Goal: Navigation & Orientation: Find specific page/section

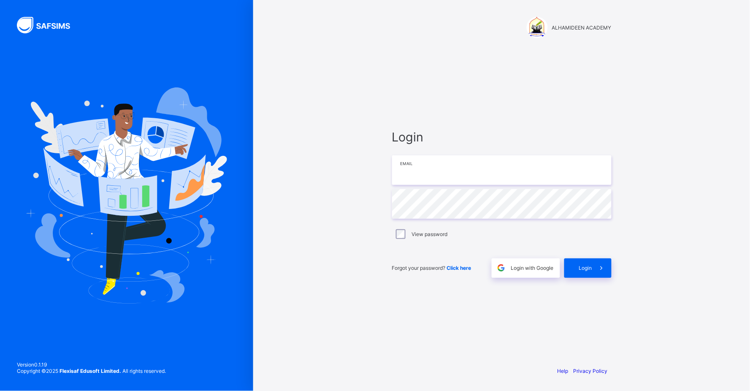
type input "**********"
drag, startPoint x: 332, startPoint y: 43, endPoint x: 559, endPoint y: 100, distance: 234.1
click at [559, 100] on div "**********" at bounding box center [502, 203] width 236 height 311
drag, startPoint x: 394, startPoint y: 234, endPoint x: 590, endPoint y: 127, distance: 222.9
click at [590, 127] on div "**********" at bounding box center [502, 203] width 236 height 311
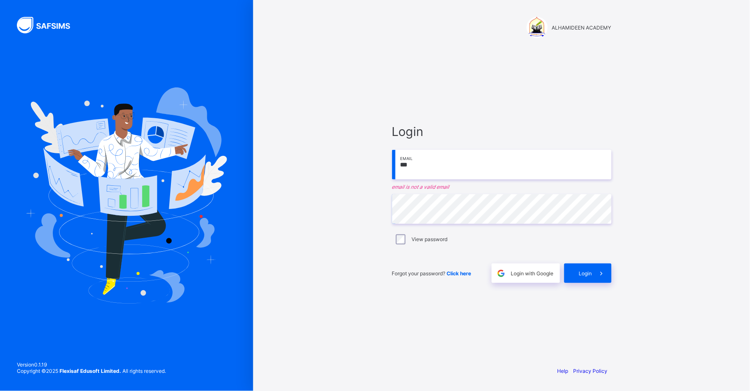
type input "**********"
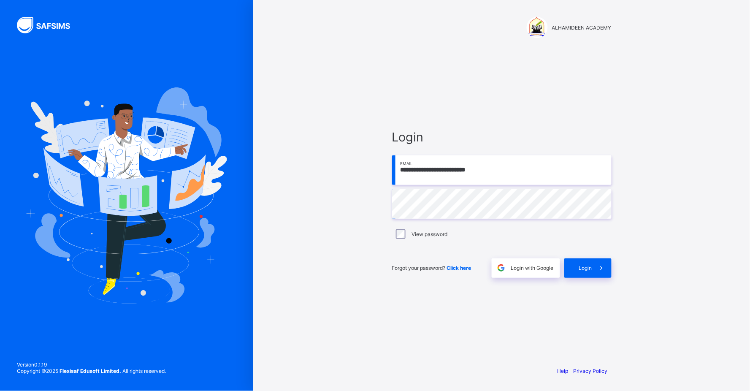
drag, startPoint x: 398, startPoint y: 239, endPoint x: 520, endPoint y: 244, distance: 122.1
click at [520, 244] on div "**********" at bounding box center [501, 204] width 219 height 148
click at [587, 269] on span "Login" at bounding box center [585, 268] width 13 height 6
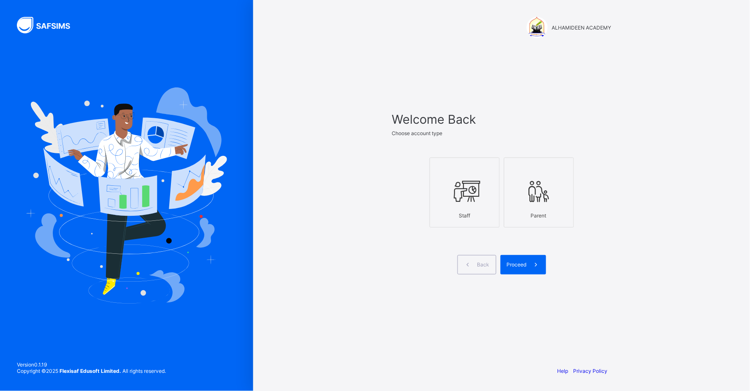
click at [529, 206] on div at bounding box center [539, 191] width 61 height 33
click at [507, 260] on div "Proceed" at bounding box center [524, 264] width 46 height 19
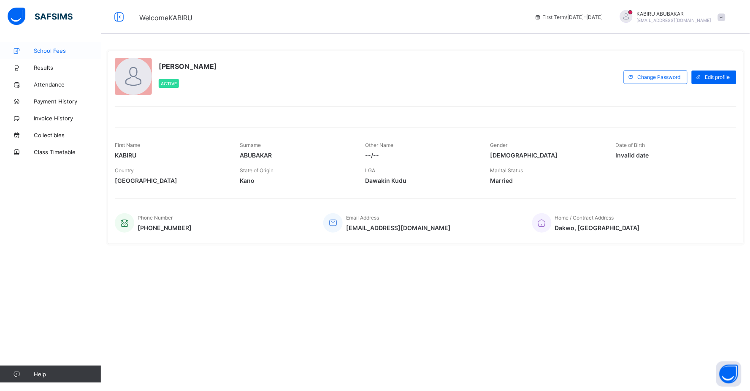
click at [49, 50] on span "School Fees" at bounding box center [68, 50] width 68 height 7
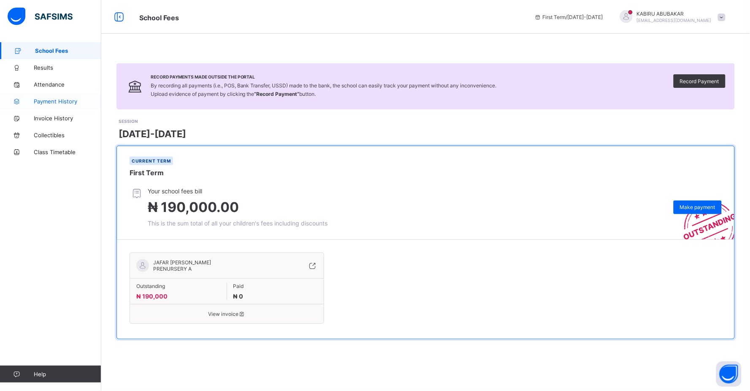
click at [36, 99] on span "Payment History" at bounding box center [68, 101] width 68 height 7
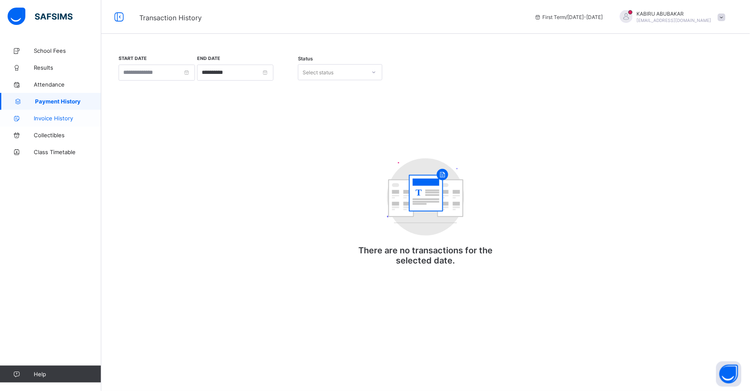
click at [45, 118] on span "Invoice History" at bounding box center [68, 118] width 68 height 7
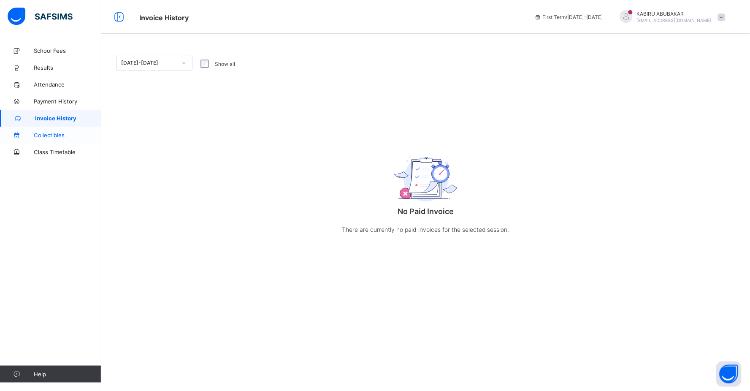
click at [49, 135] on span "Collectibles" at bounding box center [68, 135] width 68 height 7
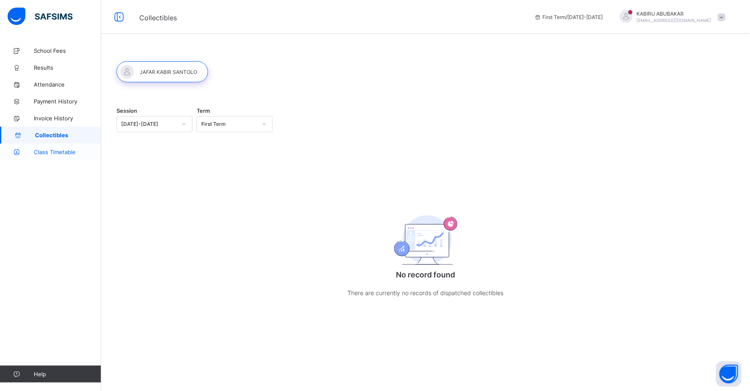
click at [51, 148] on link "Class Timetable" at bounding box center [50, 152] width 101 height 17
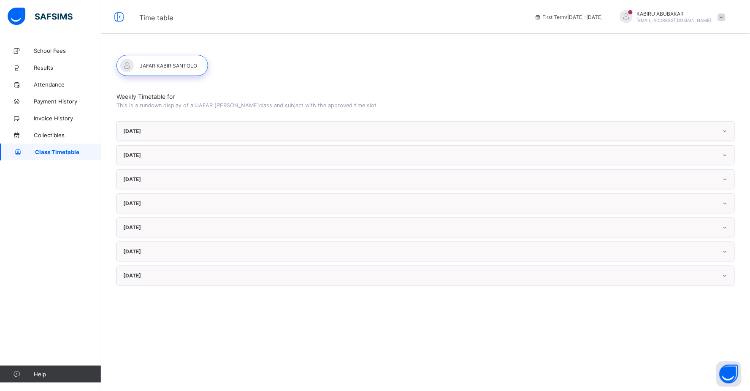
click at [168, 133] on div "Monday" at bounding box center [425, 131] width 617 height 19
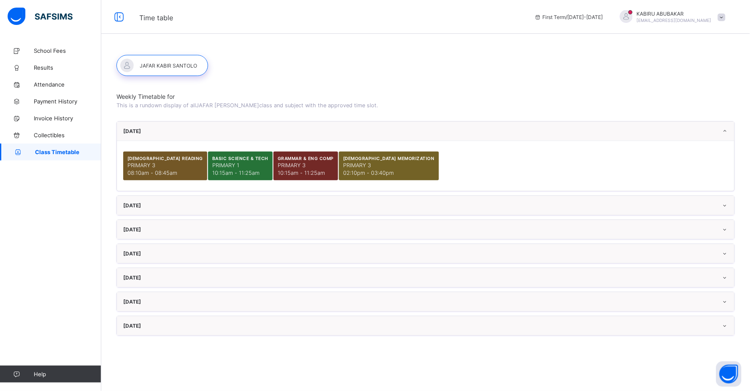
click at [169, 207] on div "Tuesday" at bounding box center [425, 205] width 617 height 19
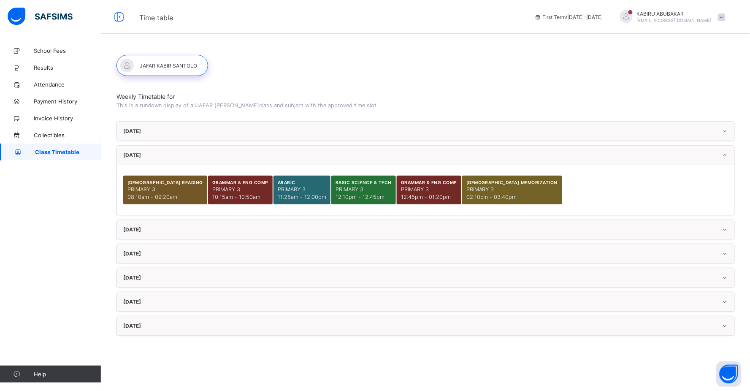
click at [176, 231] on div "Wednesday" at bounding box center [425, 229] width 617 height 19
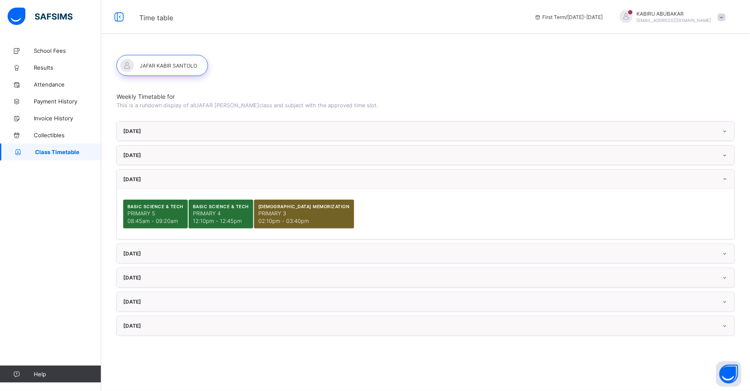
click at [163, 327] on div "Sunday" at bounding box center [425, 325] width 617 height 19
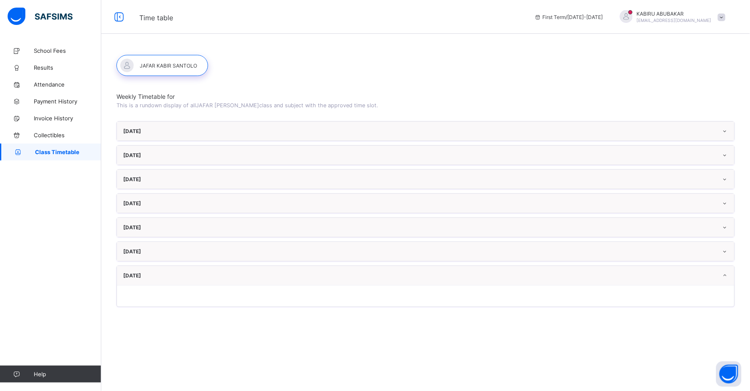
click at [152, 276] on div "Sunday" at bounding box center [425, 275] width 617 height 19
click at [40, 87] on span "Attendance" at bounding box center [68, 84] width 68 height 7
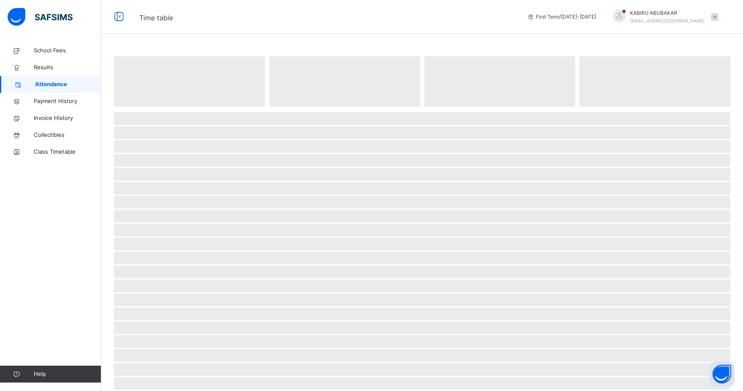
click at [202, 137] on span "‌" at bounding box center [422, 132] width 617 height 13
click at [85, 192] on div "School Fees Results Attendance Payment History Invoice History Collectibles Cla…" at bounding box center [50, 212] width 101 height 357
drag, startPoint x: 85, startPoint y: 192, endPoint x: 94, endPoint y: 49, distance: 142.9
click at [94, 49] on span "School Fees" at bounding box center [68, 50] width 68 height 8
